Goal: Check status: Check status

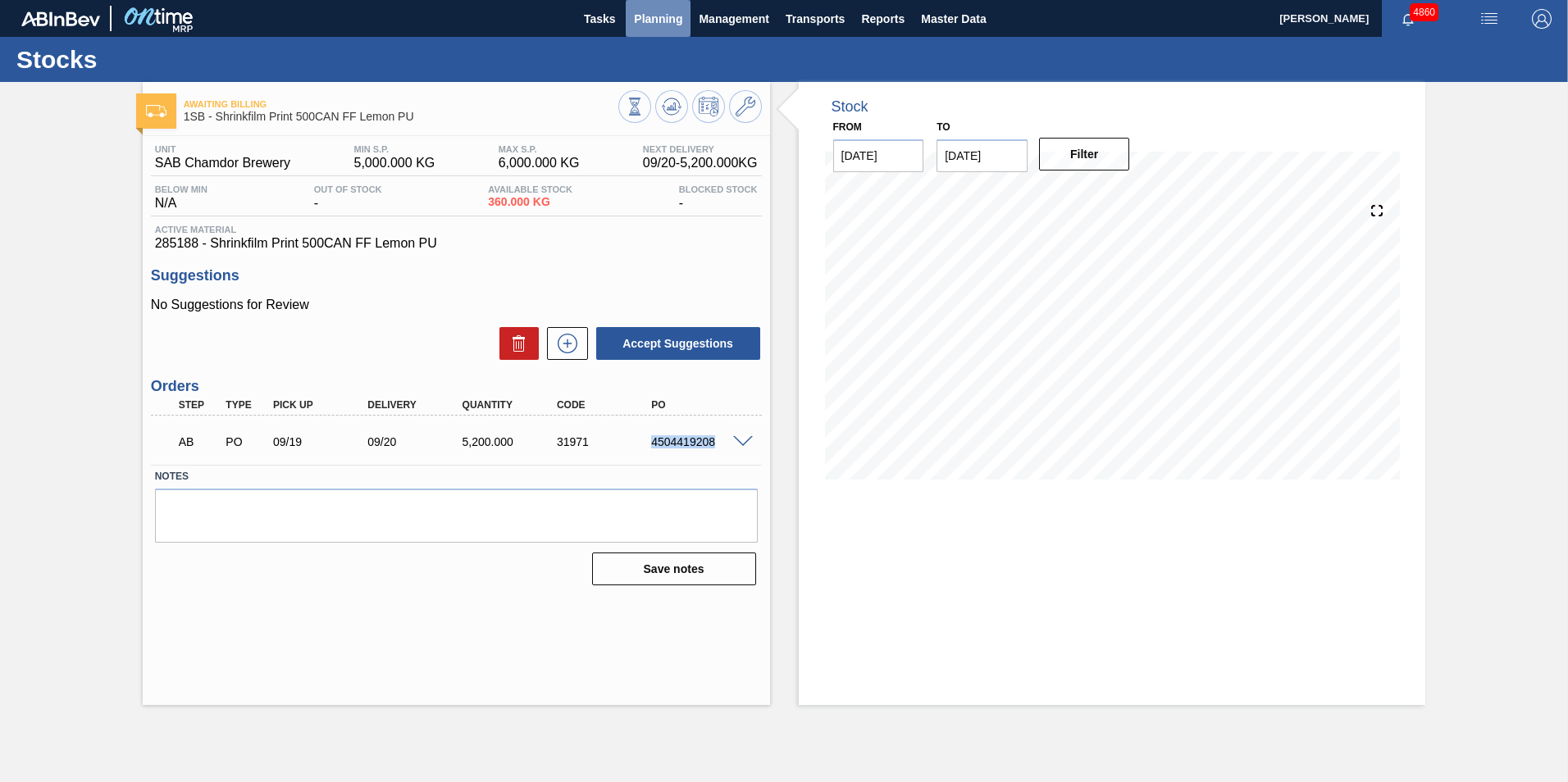
click at [649, 23] on span "Planning" at bounding box center [658, 19] width 48 height 20
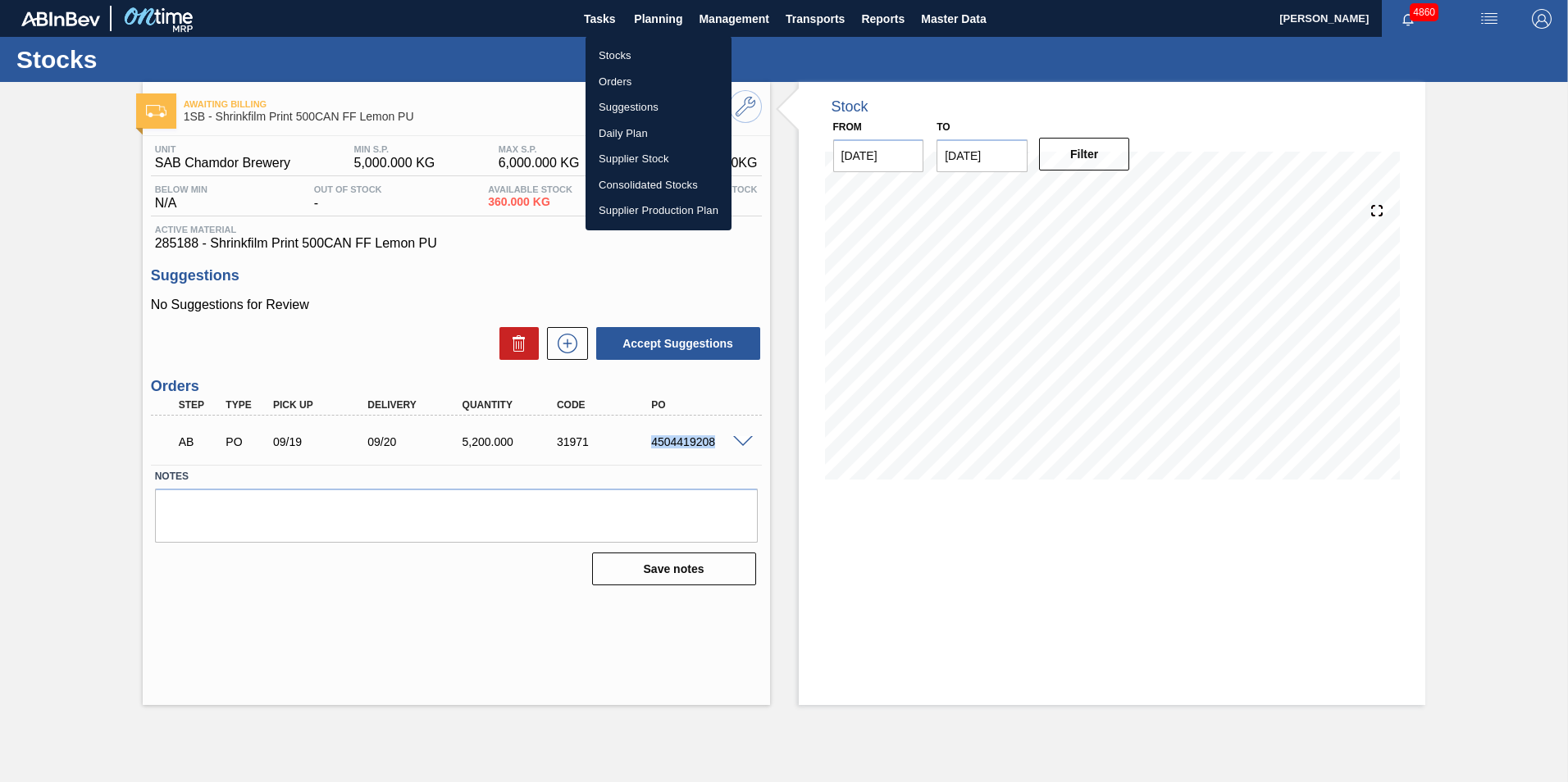
click at [622, 54] on li "Stocks" at bounding box center [659, 56] width 146 height 27
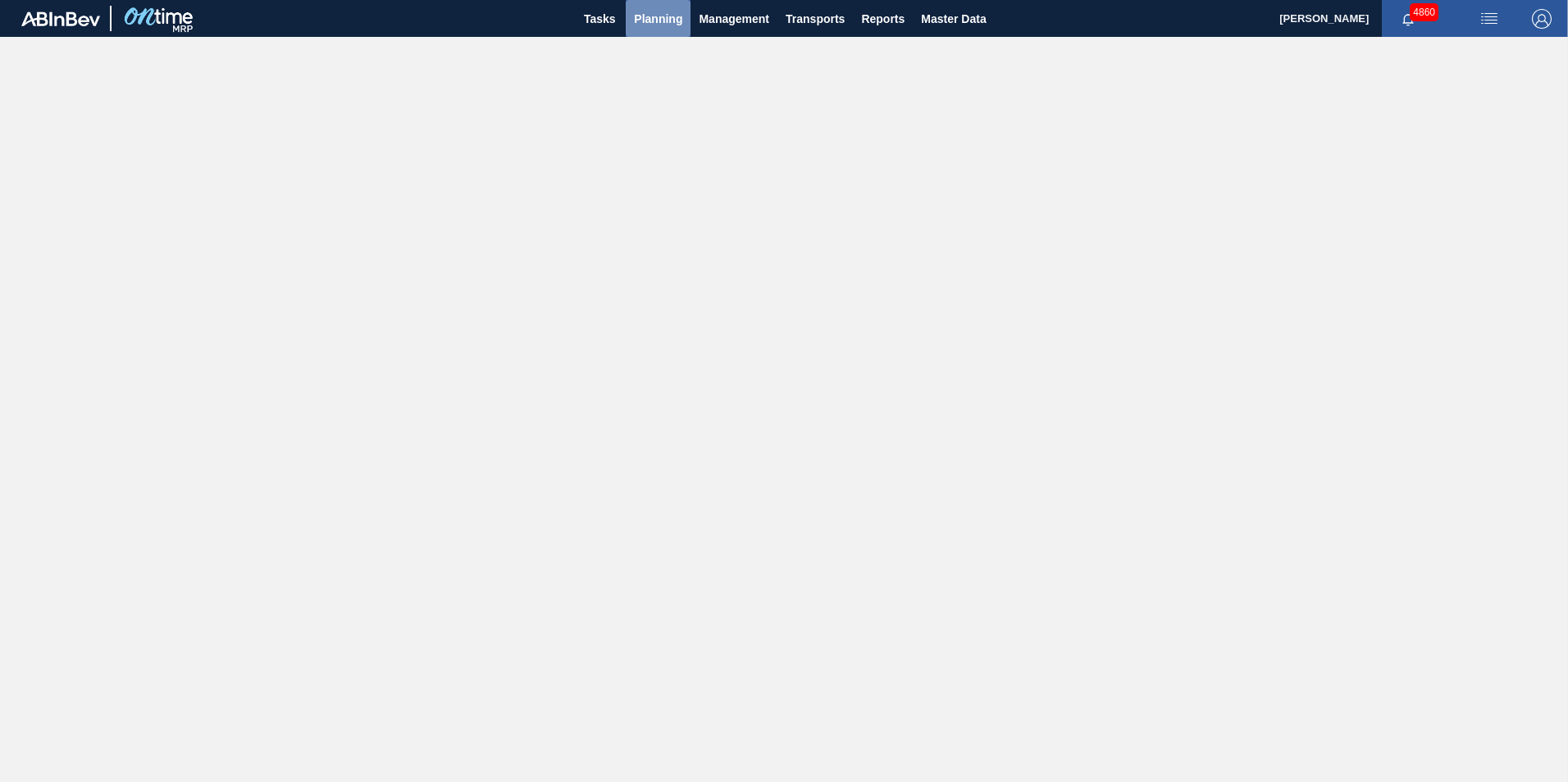
click at [651, 25] on span "Planning" at bounding box center [658, 19] width 48 height 20
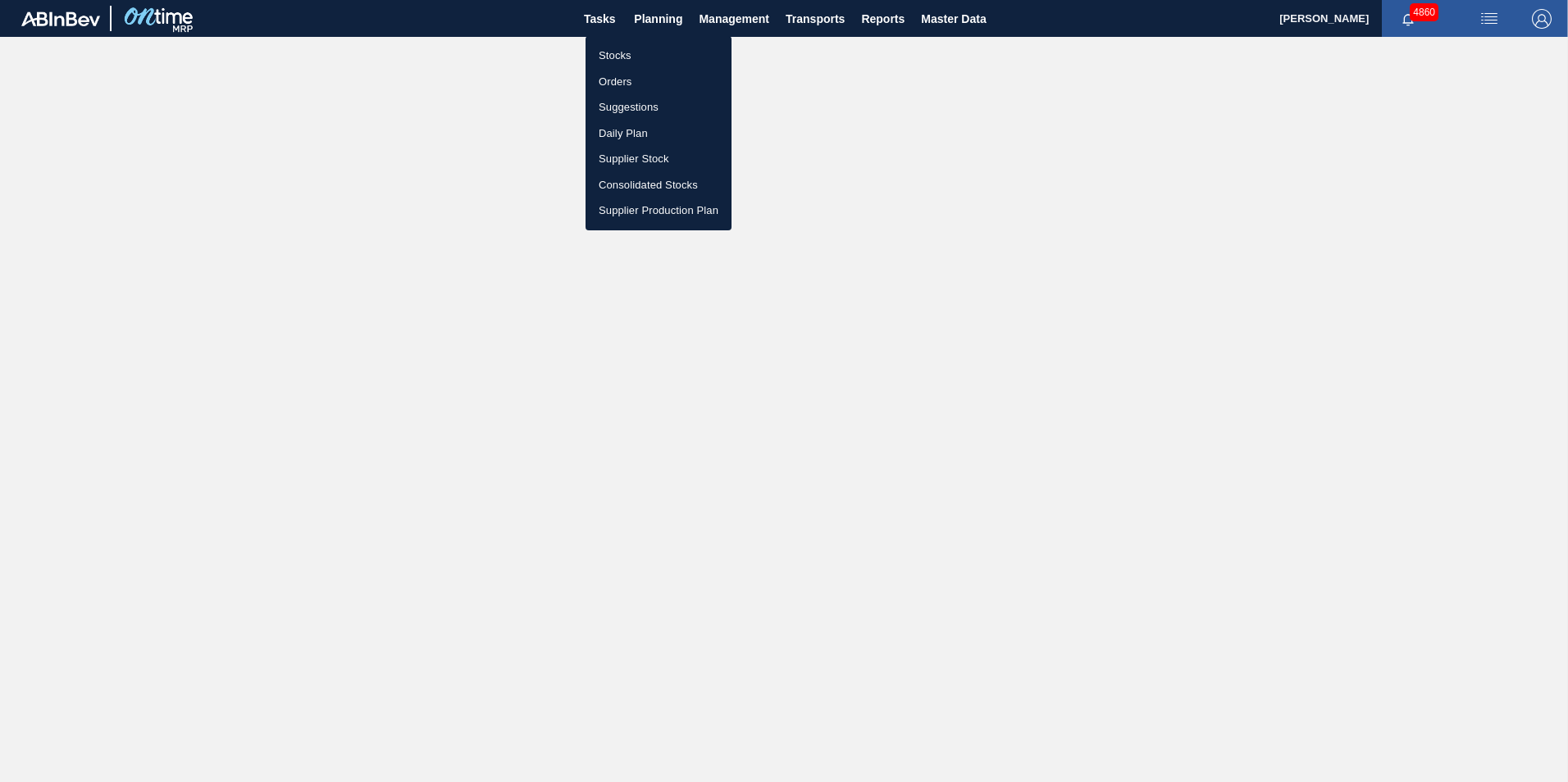
click at [616, 51] on li "Stocks" at bounding box center [659, 56] width 146 height 27
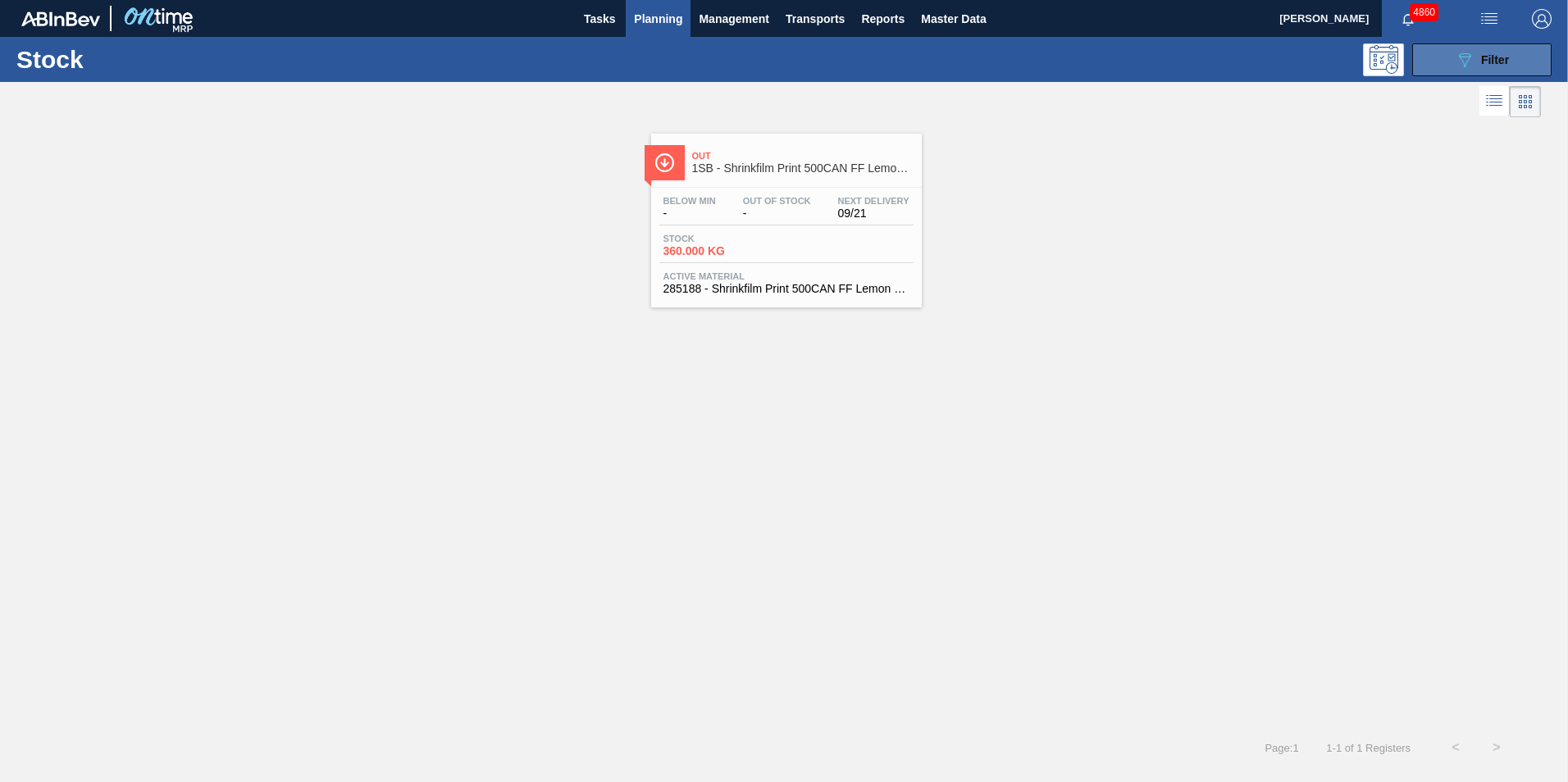
click at [1512, 64] on button "089F7B8B-B2A5-4AFE-B5C0-19BA573D28AC Filter" at bounding box center [1481, 60] width 139 height 33
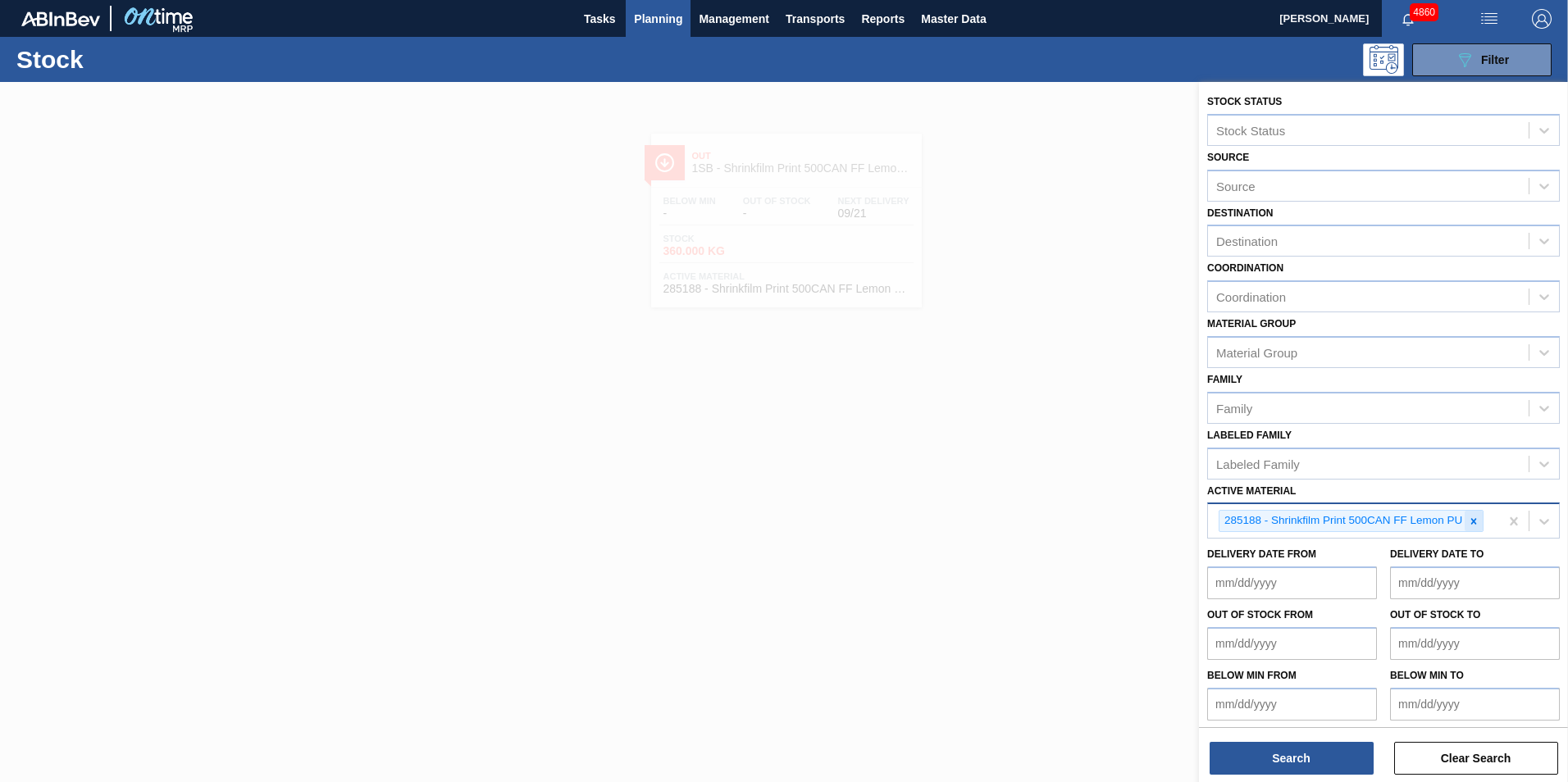
click at [1471, 517] on icon at bounding box center [1473, 521] width 11 height 11
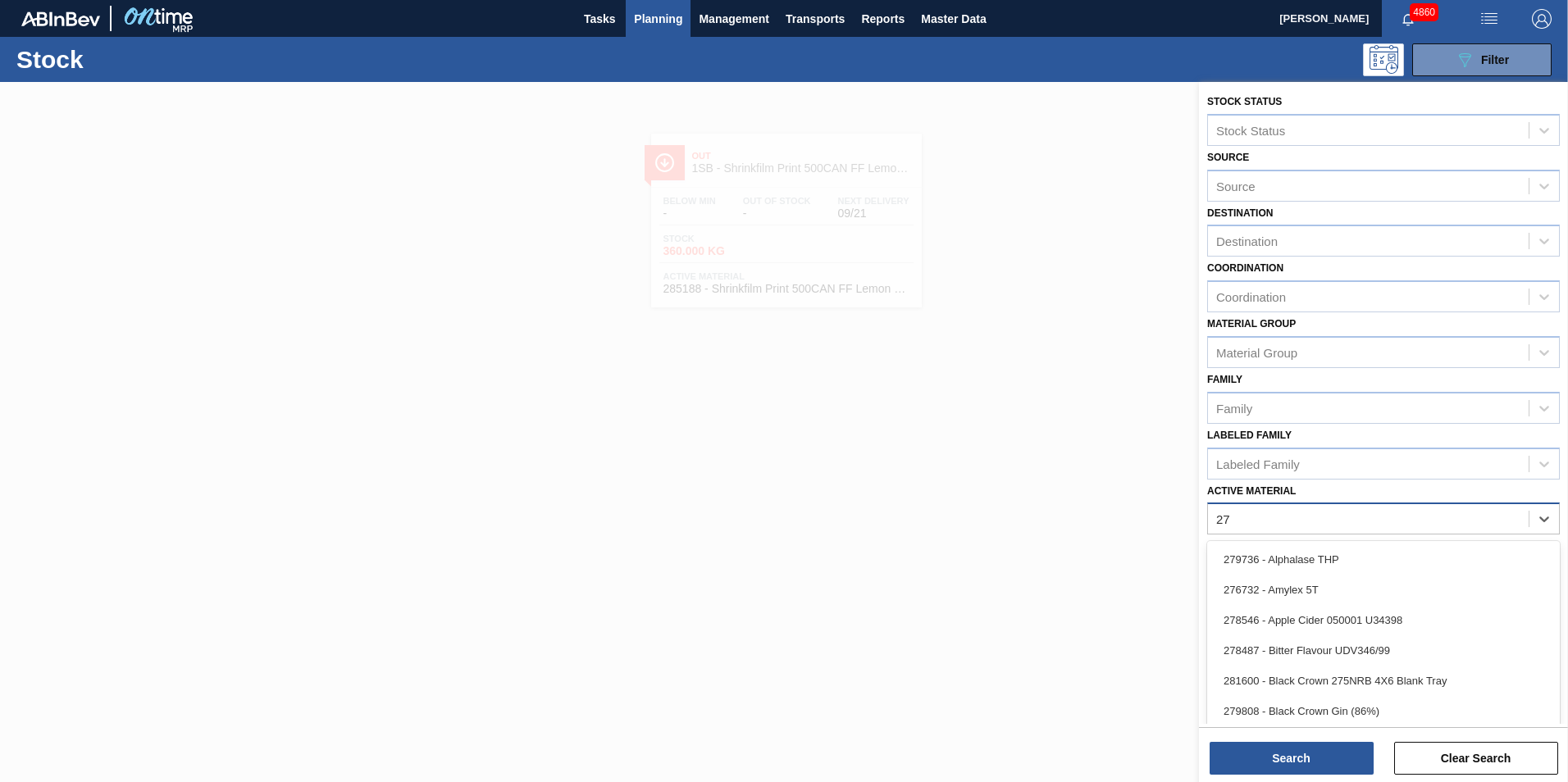
type Material "275"
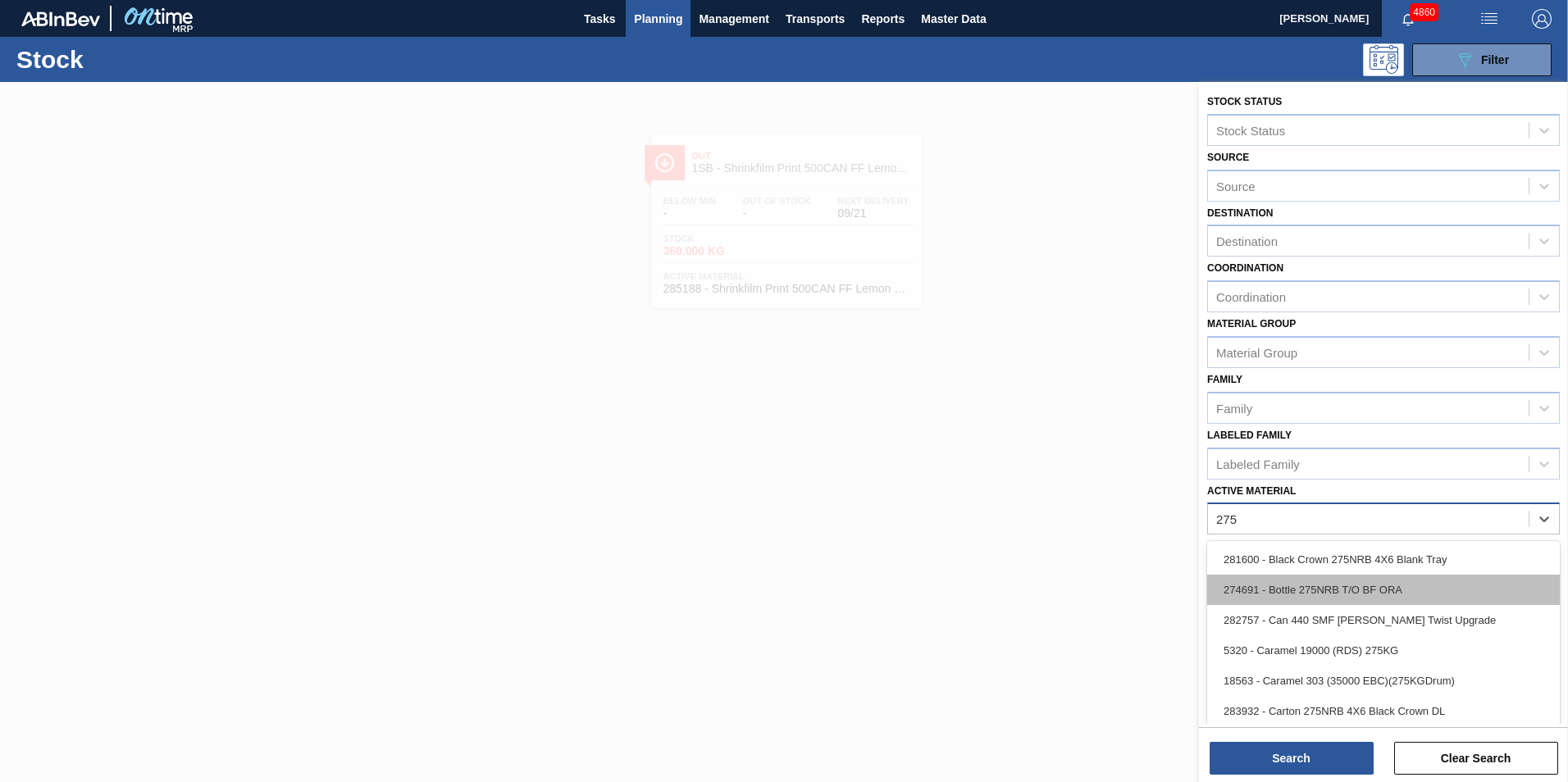
click at [1384, 587] on div "274691 - Bottle 275NRB T/O BF ORA" at bounding box center [1383, 590] width 353 height 30
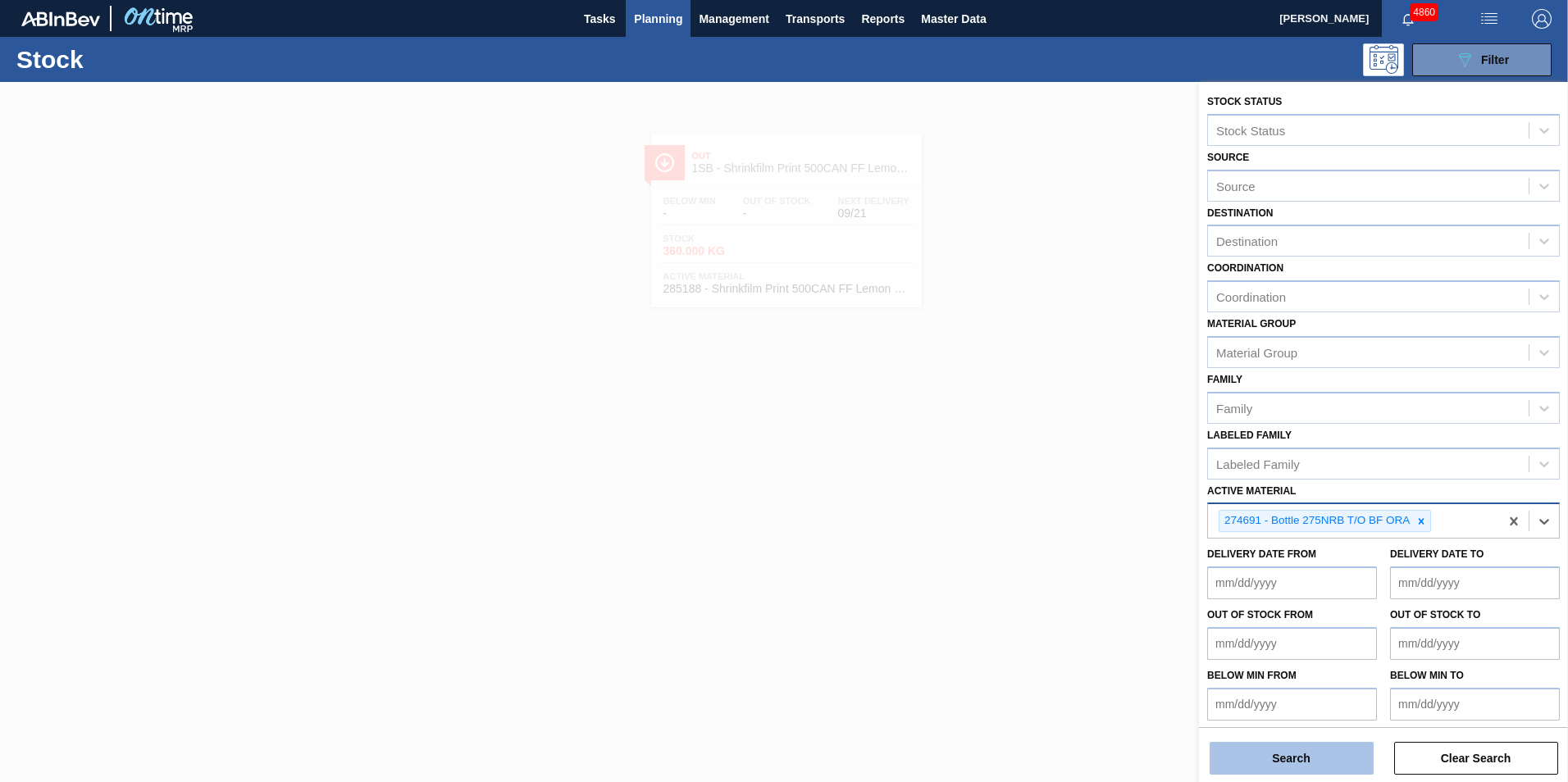
click at [1290, 766] on button "Search" at bounding box center [1291, 758] width 164 height 33
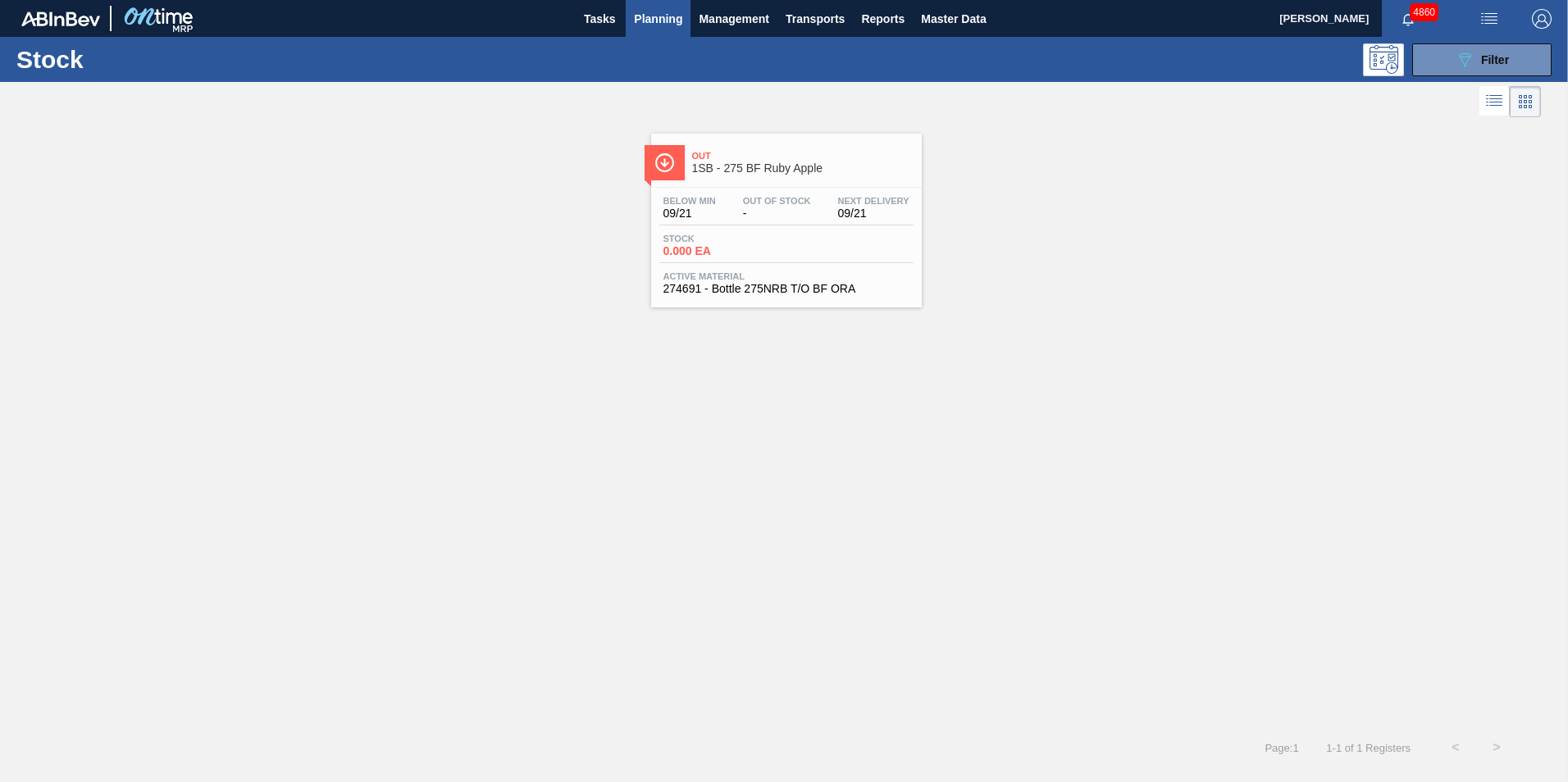
click at [796, 242] on div "Stock 0.000 EA" at bounding box center [786, 248] width 254 height 29
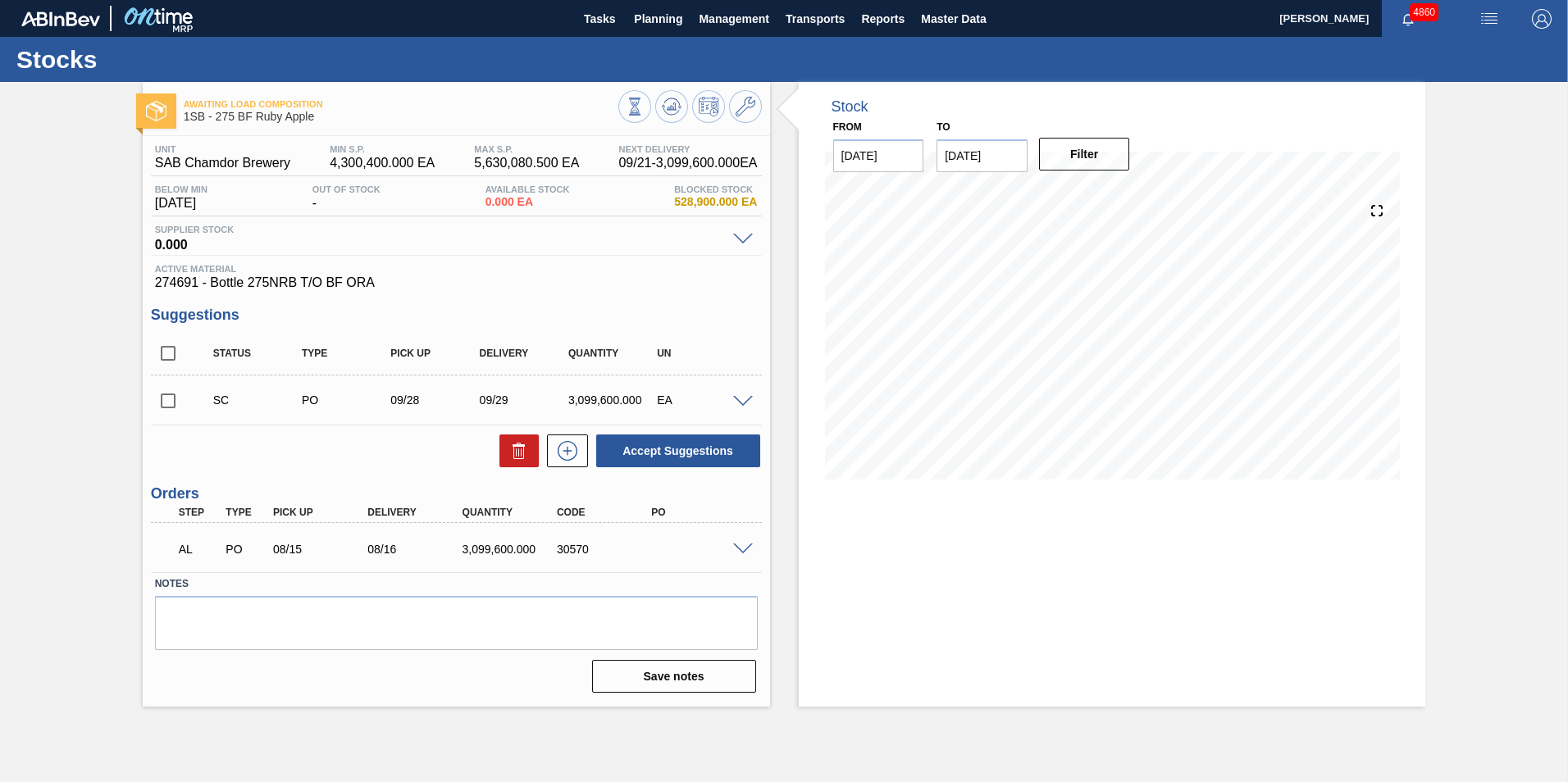
click at [749, 406] on span at bounding box center [742, 402] width 20 height 12
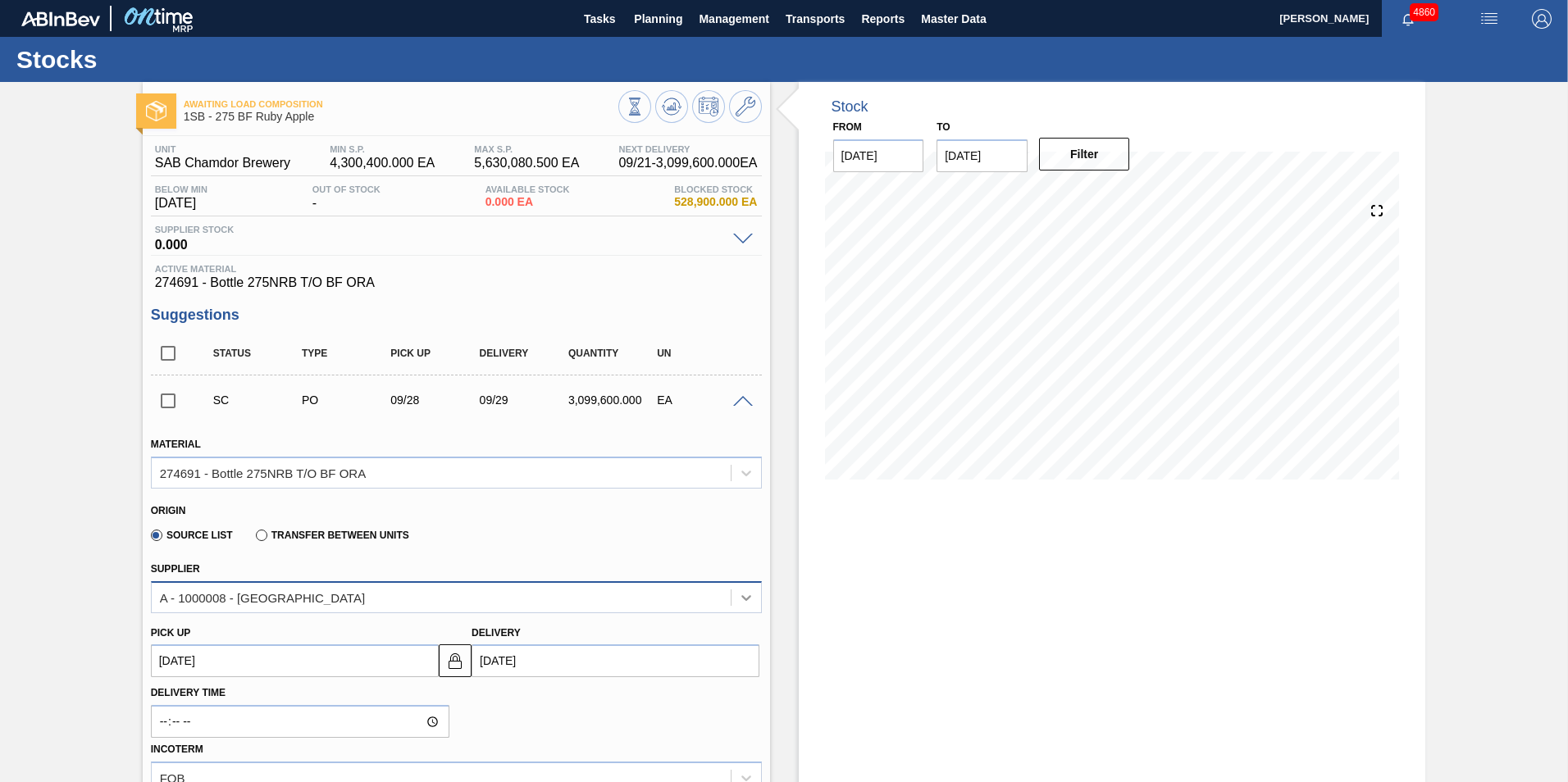
click at [748, 595] on icon at bounding box center [745, 597] width 16 height 16
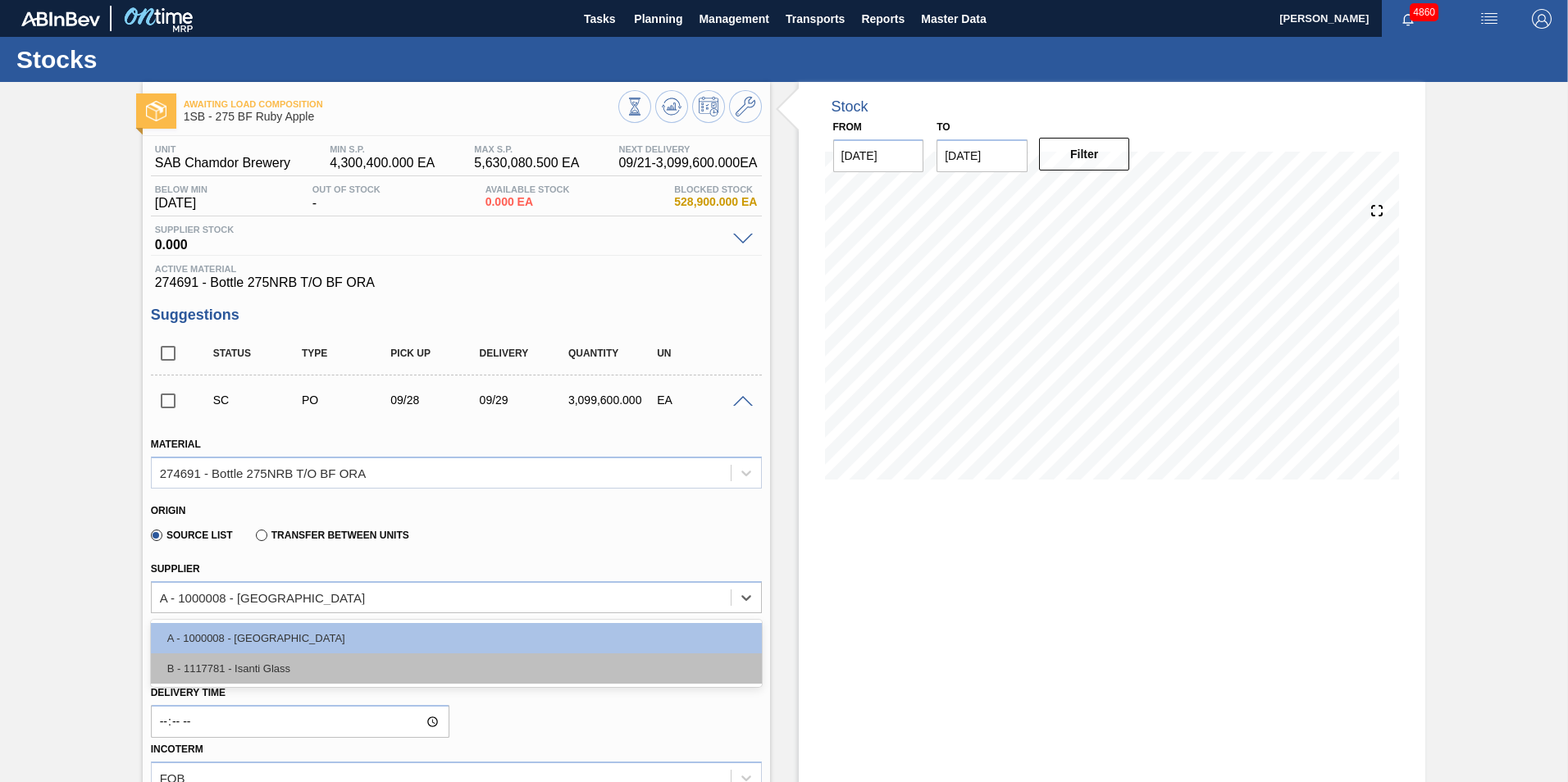
click at [359, 663] on div "B - 1117781 - Isanti Glass" at bounding box center [456, 668] width 611 height 30
type input "157,440.000"
type input "19.688"
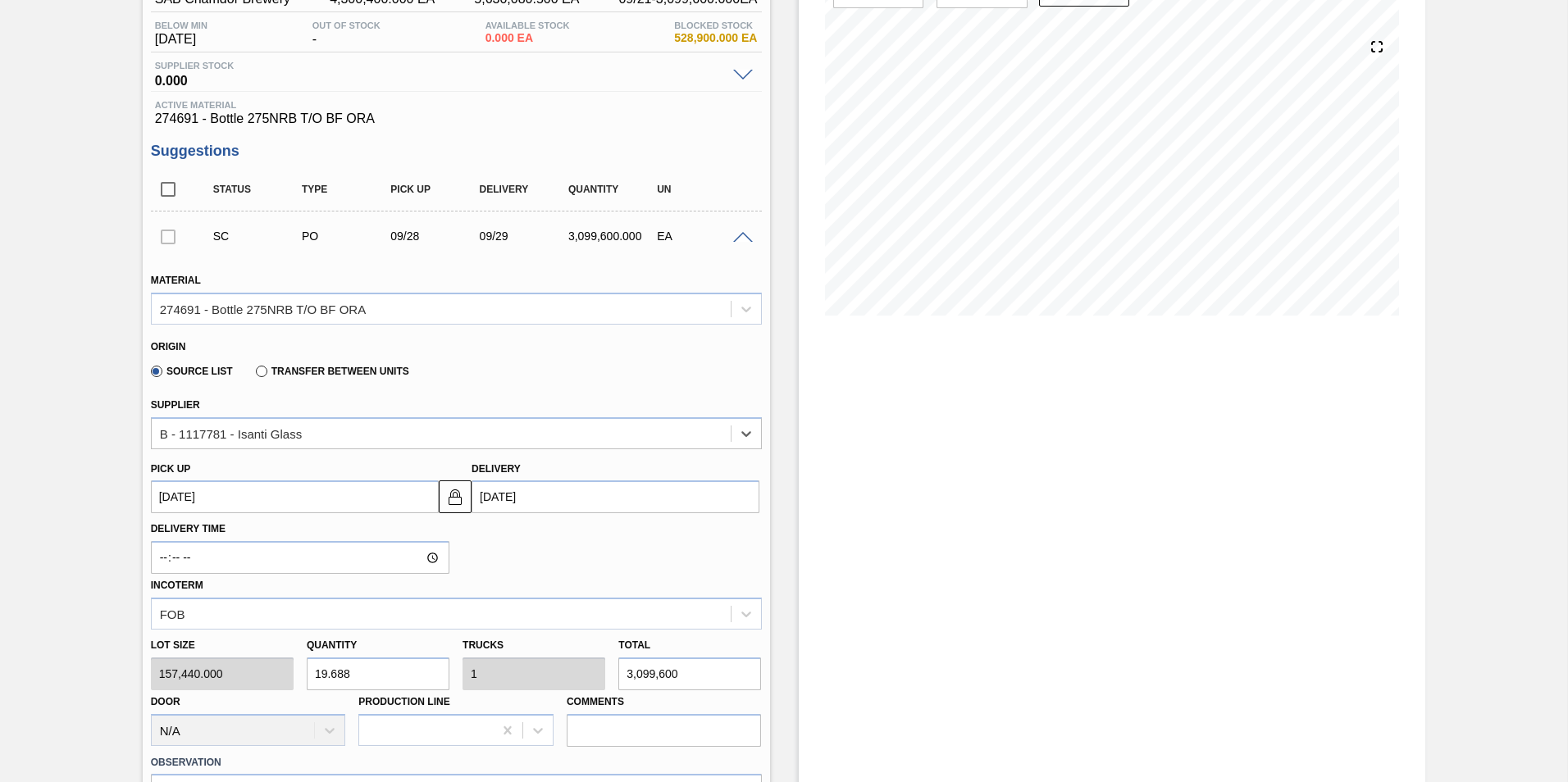
scroll to position [246, 0]
